Goal: Book appointment/travel/reservation

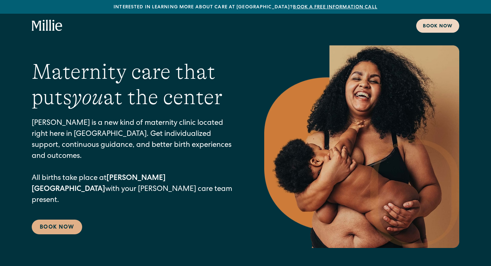
click at [445, 29] on div "Book now" at bounding box center [438, 26] width 30 height 7
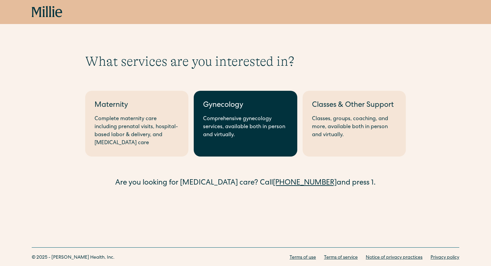
click at [223, 120] on div "Comprehensive gynecology services, available both in person and virtually." at bounding box center [245, 127] width 85 height 24
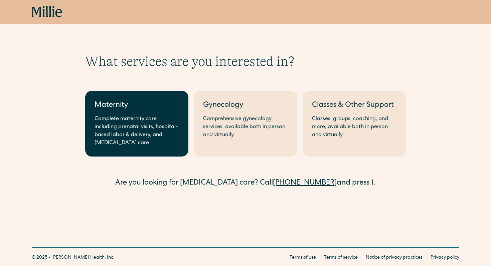
click at [113, 150] on link "Maternity Complete maternity care including prenatal visits, hospital-based lab…" at bounding box center [136, 124] width 103 height 66
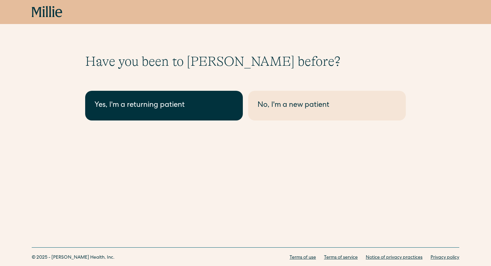
click at [237, 109] on link "Yes, I'm a returning patient" at bounding box center [164, 106] width 158 height 30
click at [135, 106] on div "Yes, I'm a returning patient" at bounding box center [164, 105] width 139 height 11
